Goal: Information Seeking & Learning: Learn about a topic

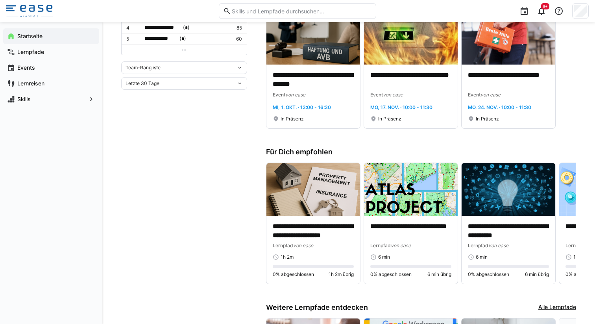
scroll to position [304, 0]
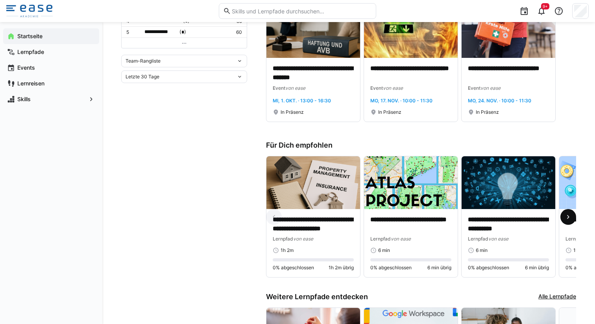
click at [570, 217] on eds-icon at bounding box center [568, 217] width 8 height 8
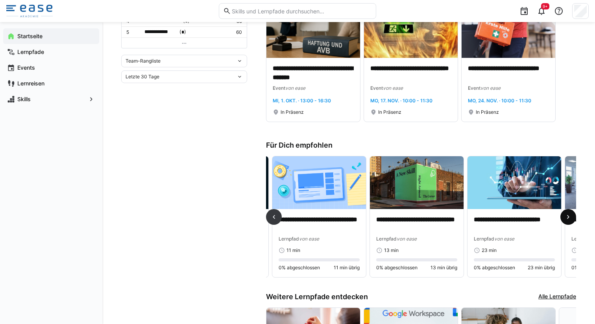
scroll to position [0, 293]
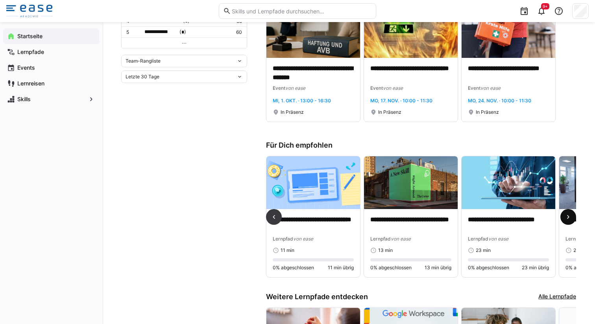
click at [570, 217] on eds-icon at bounding box center [568, 217] width 8 height 8
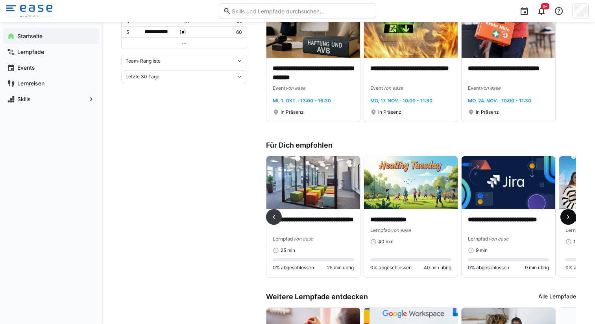
click at [570, 217] on eds-icon at bounding box center [568, 217] width 8 height 8
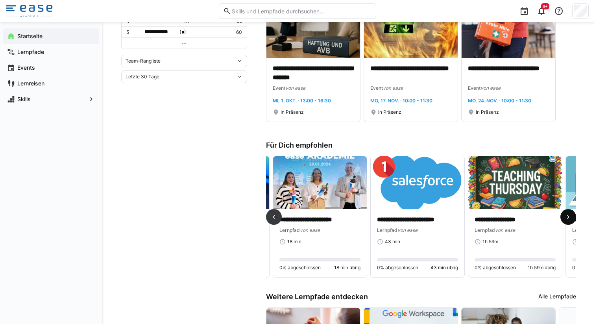
scroll to position [0, 878]
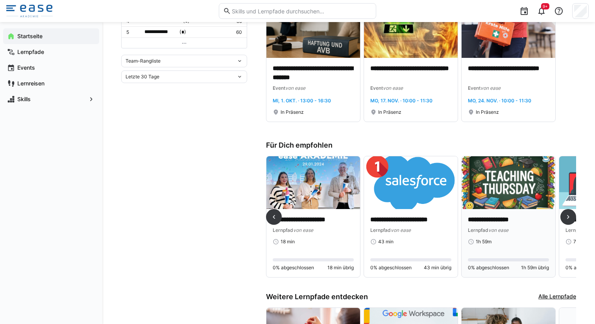
click at [486, 203] on img at bounding box center [509, 182] width 94 height 53
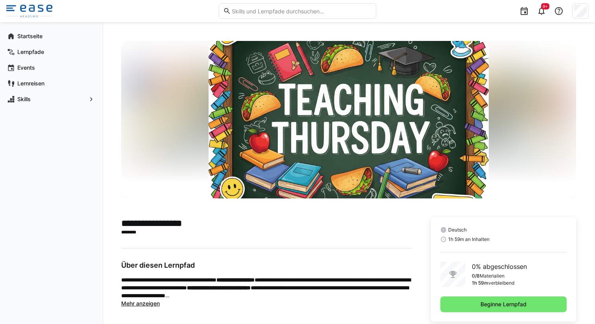
scroll to position [17, 0]
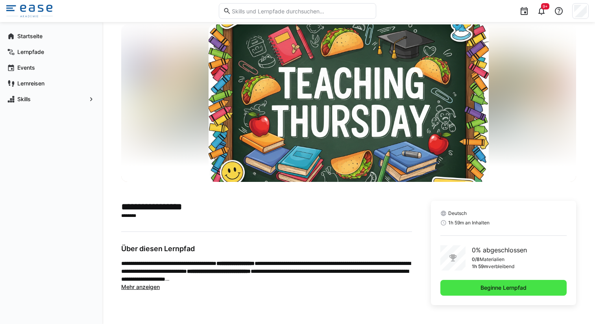
click at [489, 280] on span "Beginne Lernpfad" at bounding box center [503, 288] width 126 height 16
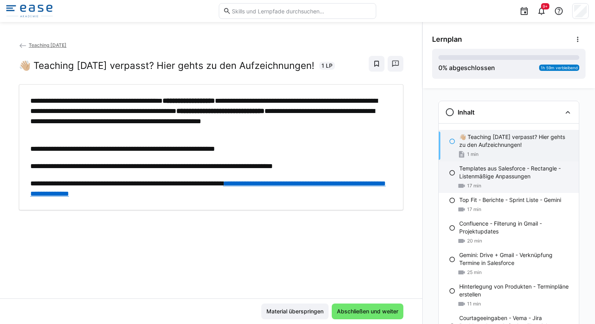
click at [492, 186] on div "17 min" at bounding box center [515, 186] width 113 height 8
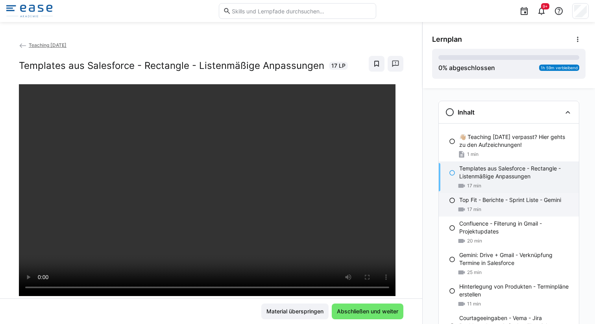
click at [492, 211] on div "17 min" at bounding box center [515, 209] width 113 height 8
